Goal: Information Seeking & Learning: Learn about a topic

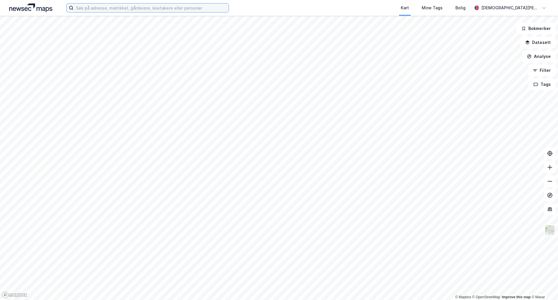
click at [142, 9] on input at bounding box center [151, 7] width 155 height 9
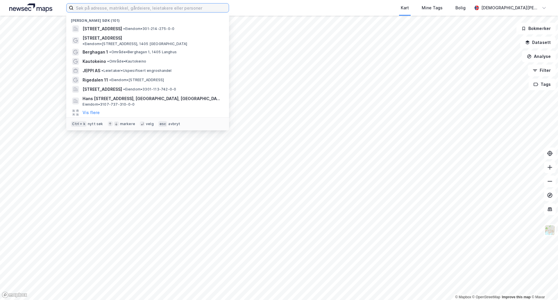
paste input "Sporveisgata 20, but the property is not"
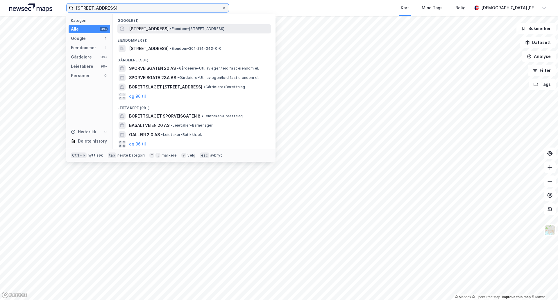
type input "Sporveisgata 20"
click at [145, 31] on span "Sporveisgata 20" at bounding box center [149, 28] width 40 height 7
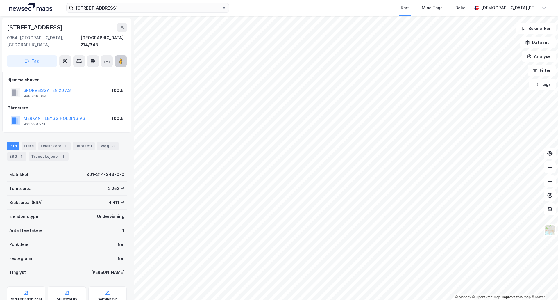
click at [119, 58] on image at bounding box center [120, 61] width 3 height 6
click at [402, 12] on div "Sporveisgata 20 Kart Mine Tags Bolig Christian Westad © Mapbox © OpenStreetMap …" at bounding box center [279, 150] width 558 height 300
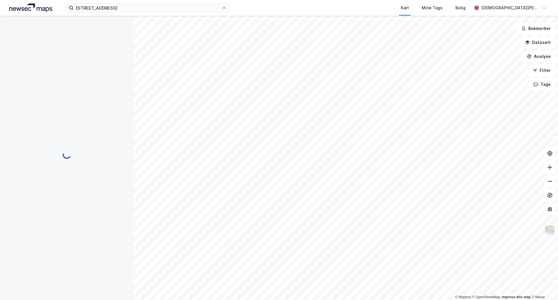
scroll to position [1, 0]
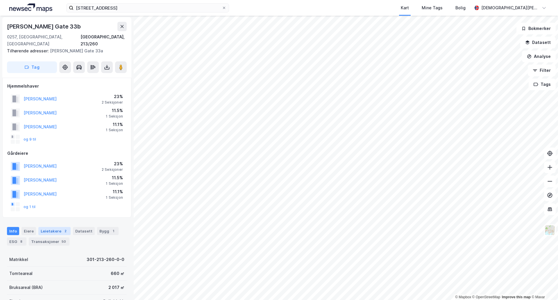
click at [49, 227] on div "Leietakere 2" at bounding box center [54, 231] width 32 height 8
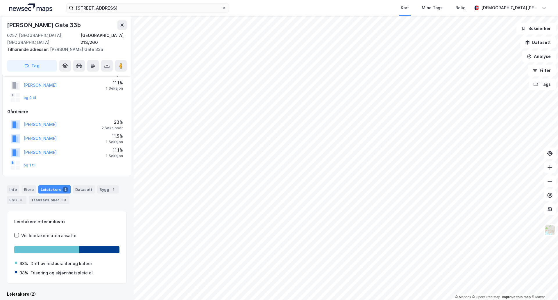
scroll to position [105, 0]
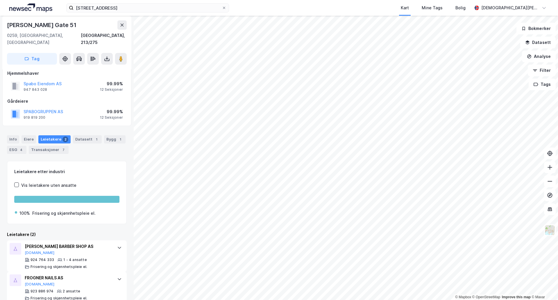
scroll to position [10, 0]
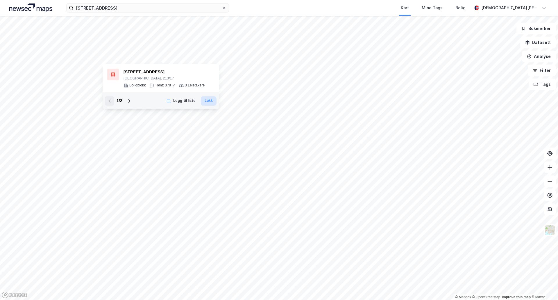
click at [207, 99] on button "Lukk" at bounding box center [209, 100] width 16 height 9
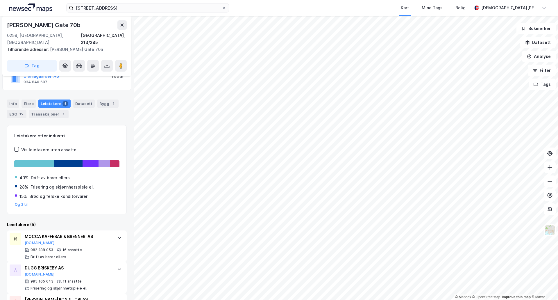
scroll to position [137, 0]
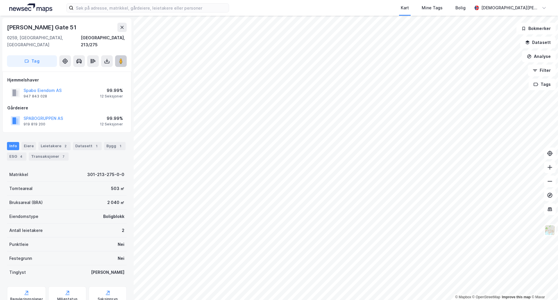
click at [124, 55] on button at bounding box center [121, 61] width 12 height 12
